Goal: Book appointment/travel/reservation

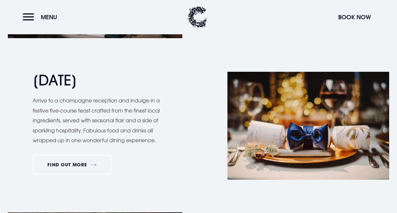
scroll to position [601, 0]
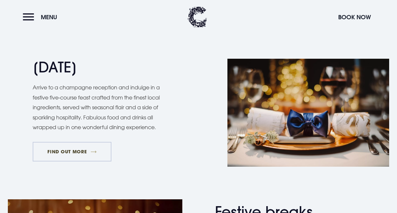
click at [60, 147] on link "FIND OUT MORE" at bounding box center [72, 152] width 79 height 20
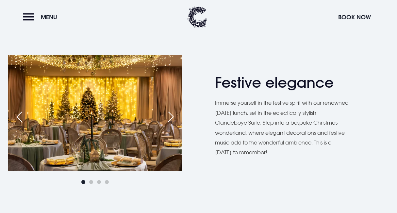
scroll to position [327, 0]
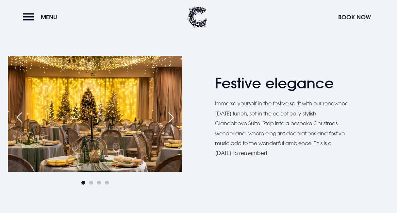
click at [168, 119] on div "Next slide" at bounding box center [171, 117] width 16 height 14
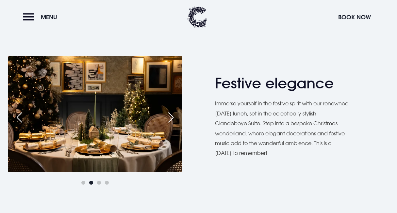
click at [169, 122] on div "Next slide" at bounding box center [171, 117] width 16 height 14
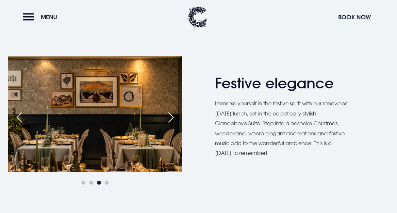
click at [170, 119] on div "Next slide" at bounding box center [171, 117] width 16 height 14
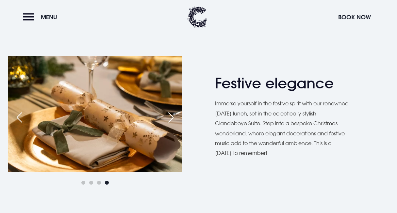
click at [170, 119] on div "Next slide" at bounding box center [171, 117] width 16 height 14
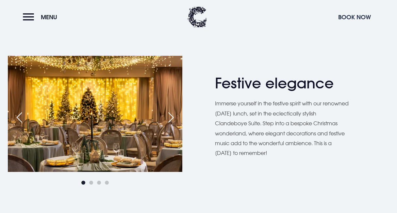
click at [353, 14] on button "Book Now" at bounding box center [354, 17] width 39 height 14
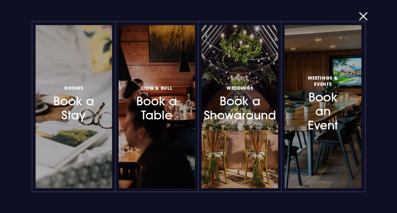
click at [361, 18] on button "button" at bounding box center [367, 16] width 17 height 7
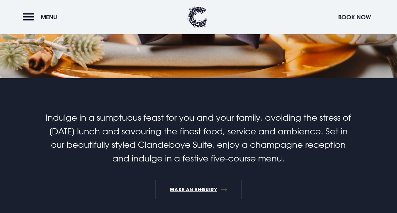
scroll to position [105, 0]
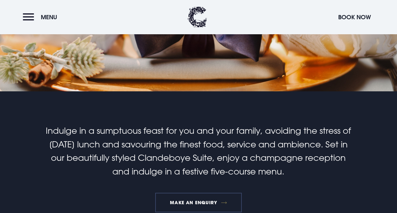
click at [201, 205] on link "MAKE AN ENQUIRY" at bounding box center [198, 203] width 87 height 20
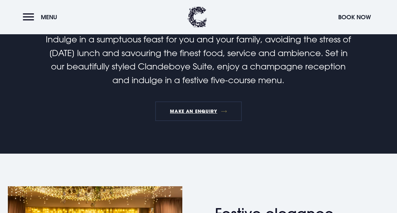
scroll to position [183, 0]
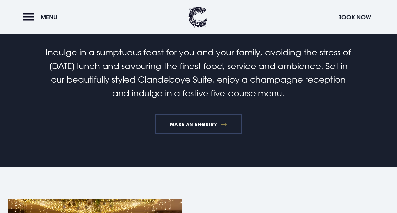
click at [193, 123] on link "MAKE AN ENQUIRY" at bounding box center [198, 125] width 87 height 20
